Goal: Task Accomplishment & Management: Manage account settings

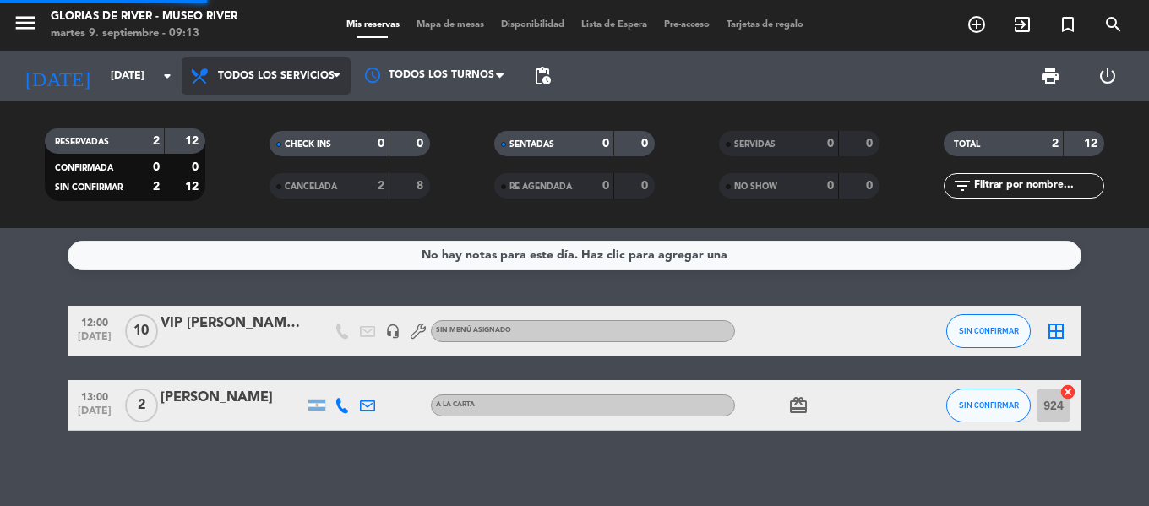
click at [305, 113] on div "menu Glorias de River - Museo River [DATE] 9. septiembre - 09:13 Mis reservas M…" at bounding box center [574, 114] width 1149 height 228
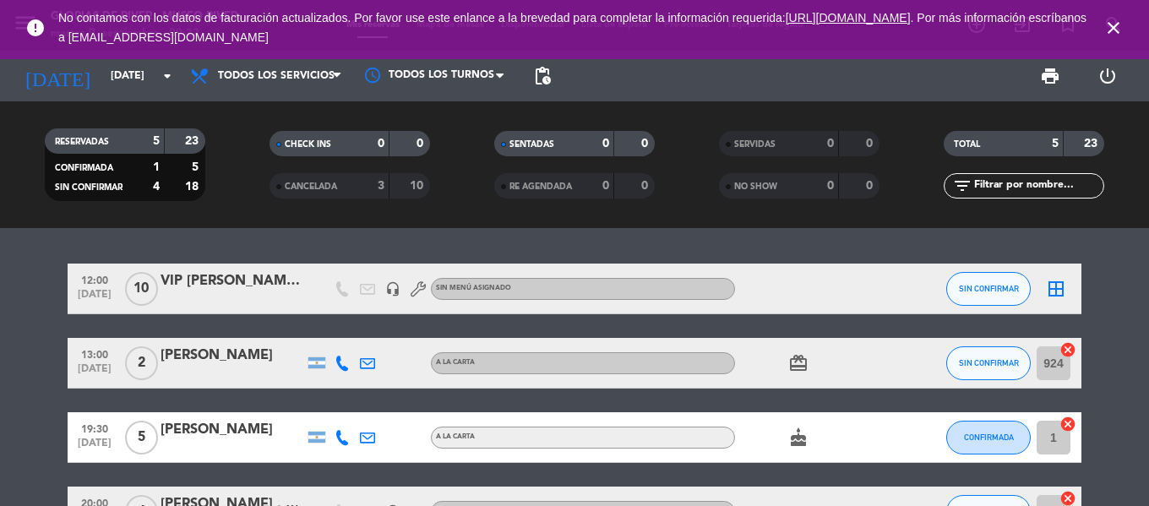
click at [1118, 30] on icon "close" at bounding box center [1113, 28] width 20 height 20
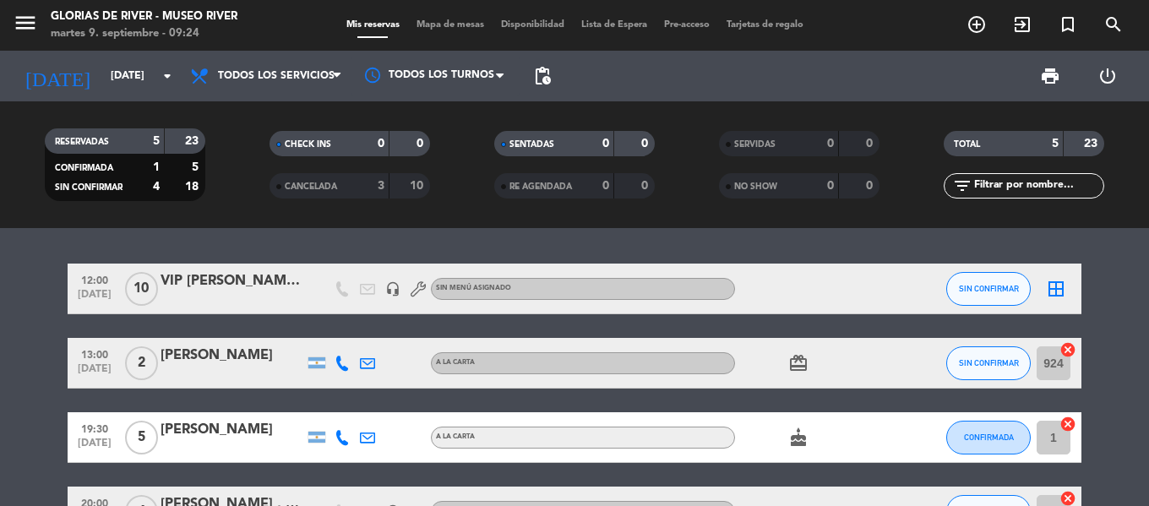
click at [800, 365] on icon "card_giftcard" at bounding box center [798, 363] width 20 height 20
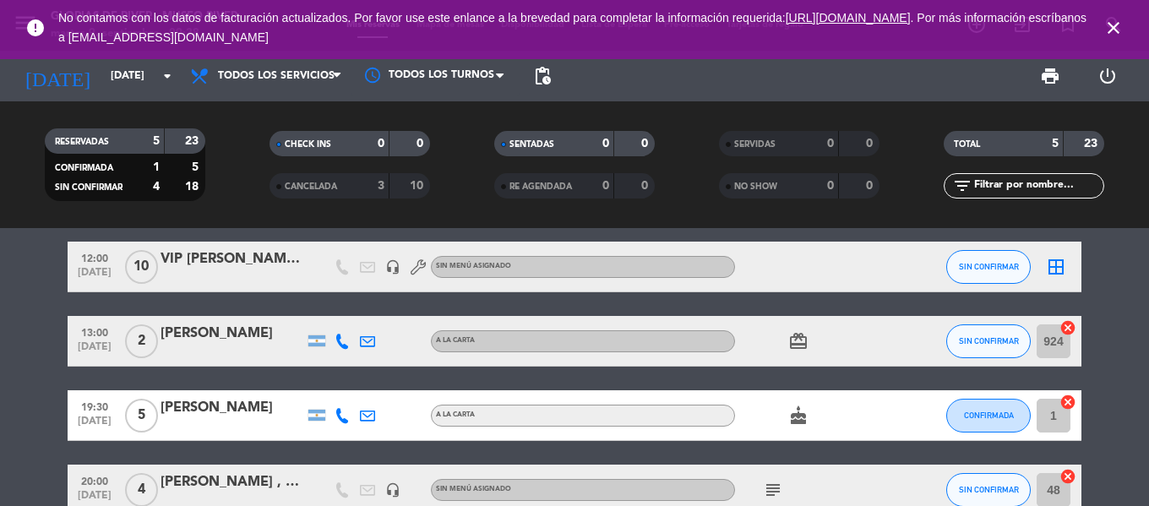
scroll to position [84, 0]
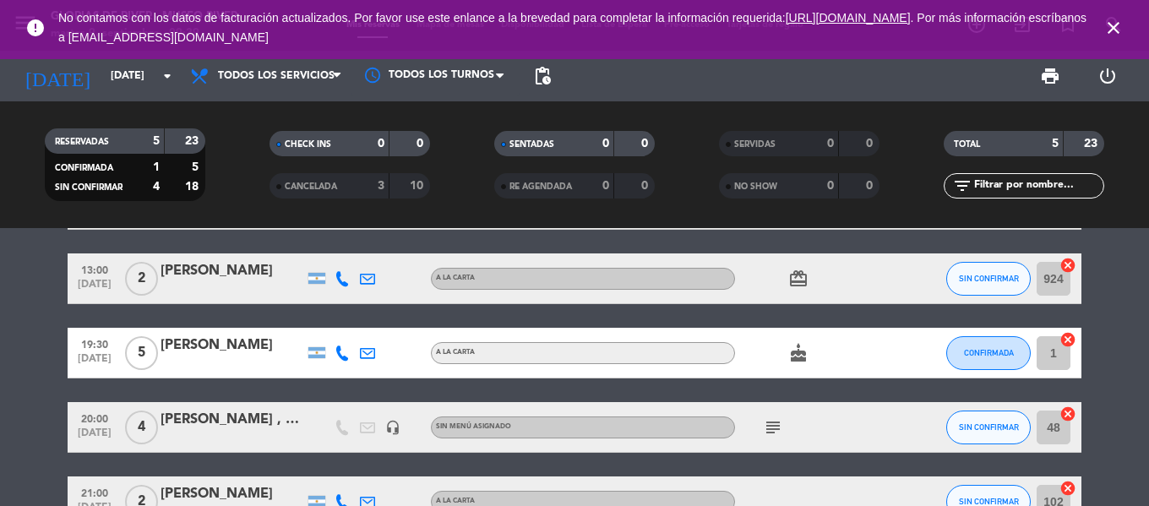
click at [244, 344] on div "[PERSON_NAME]" at bounding box center [232, 345] width 144 height 22
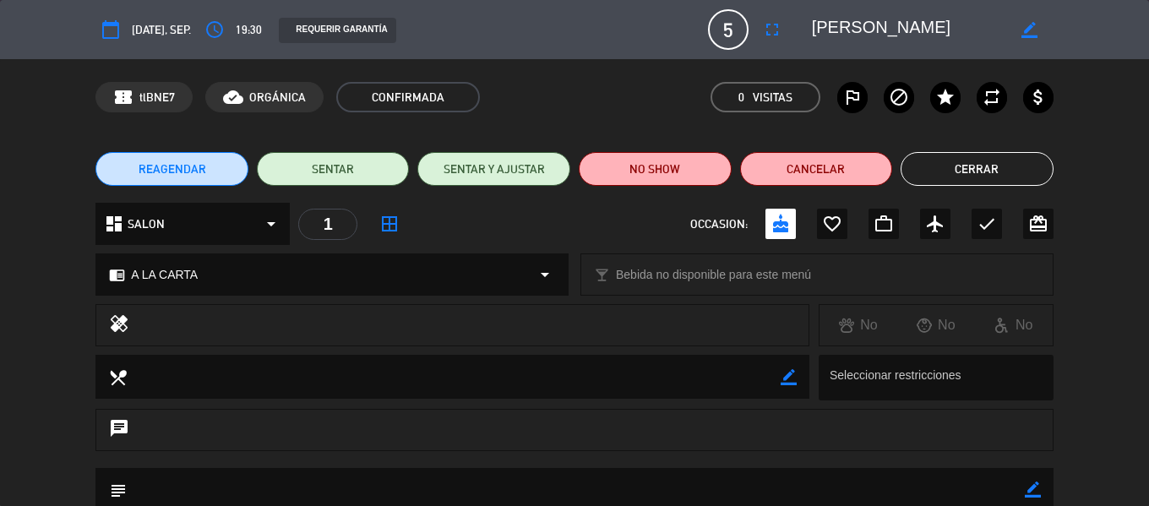
click at [961, 29] on textarea at bounding box center [908, 29] width 193 height 30
click at [1006, 26] on div "border_color" at bounding box center [1028, 29] width 48 height 30
click at [1039, 31] on div "border_color" at bounding box center [1028, 29] width 48 height 30
click at [1037, 31] on div "border_color" at bounding box center [1028, 29] width 48 height 30
click at [1032, 29] on icon "border_color" at bounding box center [1029, 30] width 16 height 16
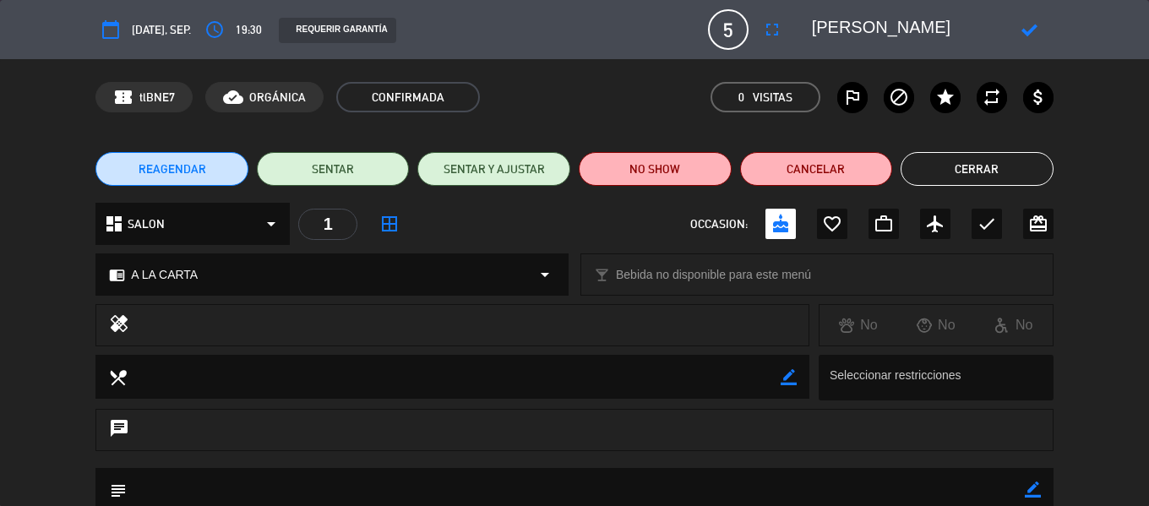
scroll to position [0, 17]
